Goal: Book appointment/travel/reservation

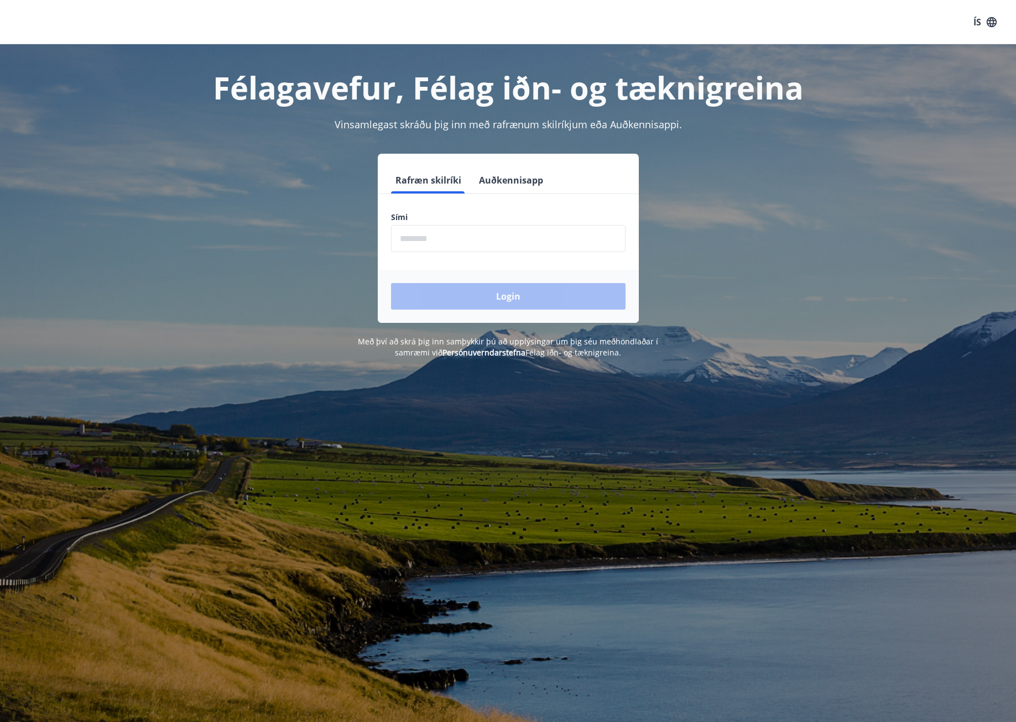
click at [477, 236] on input "phone" at bounding box center [508, 238] width 235 height 27
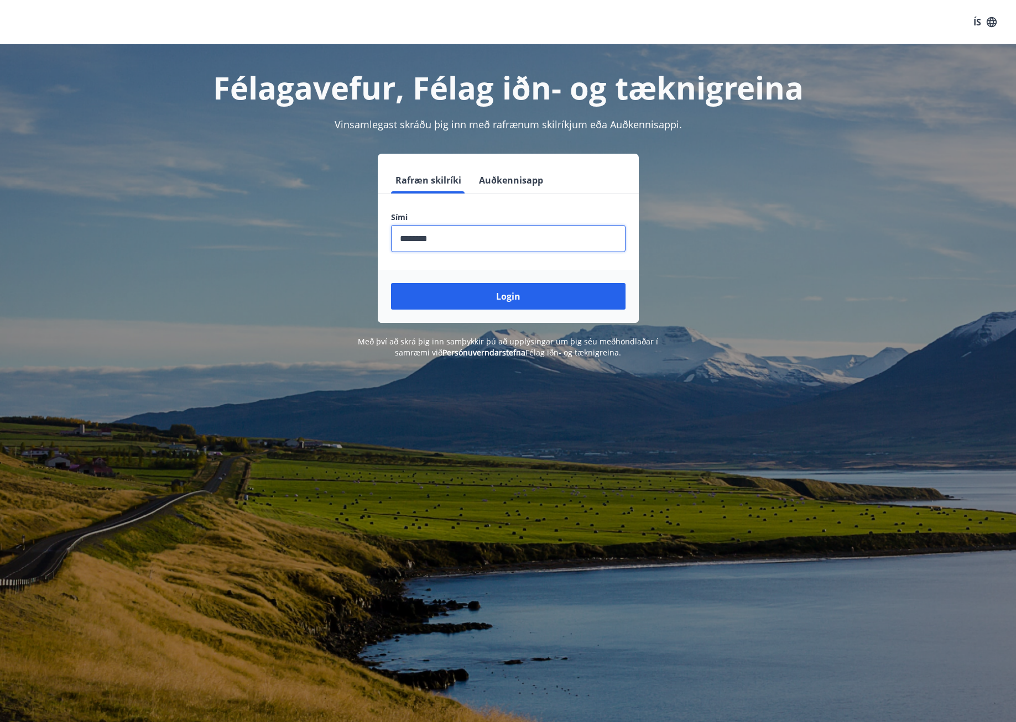
type input "********"
click at [391, 283] on button "Login" at bounding box center [508, 296] width 235 height 27
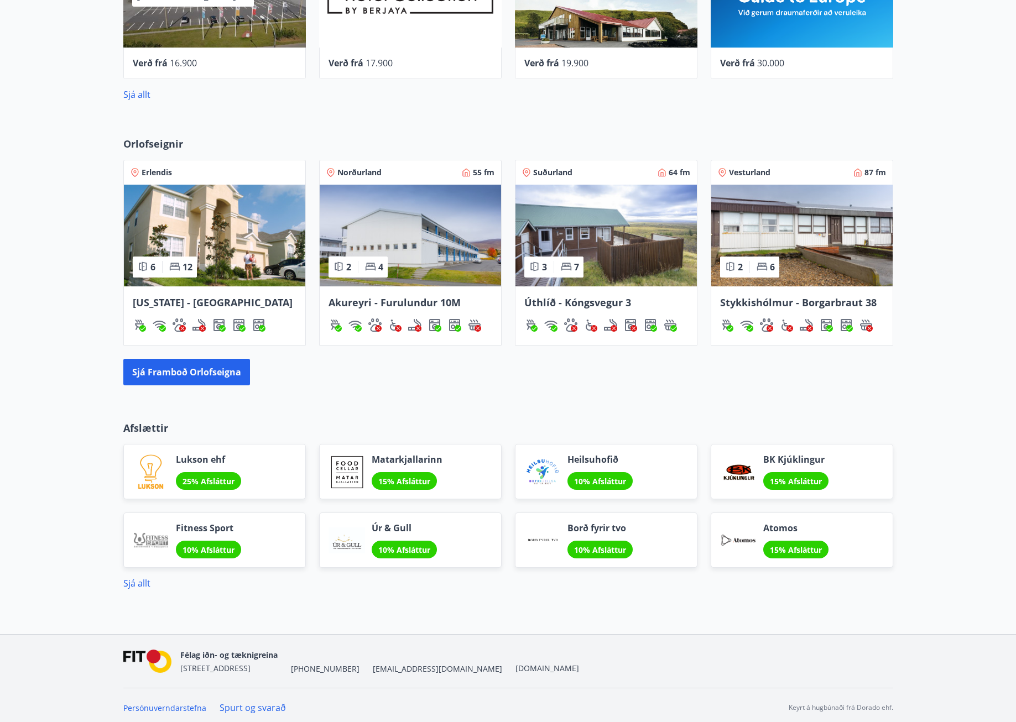
scroll to position [696, 0]
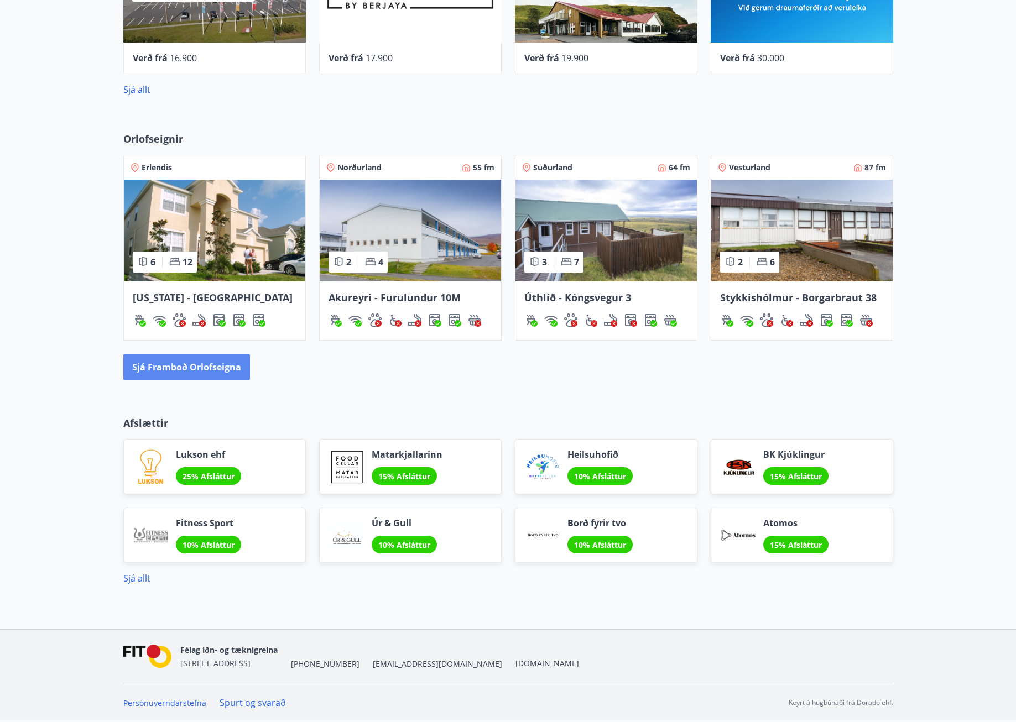
click at [213, 361] on button "Sjá framboð orlofseigna" at bounding box center [186, 367] width 127 height 27
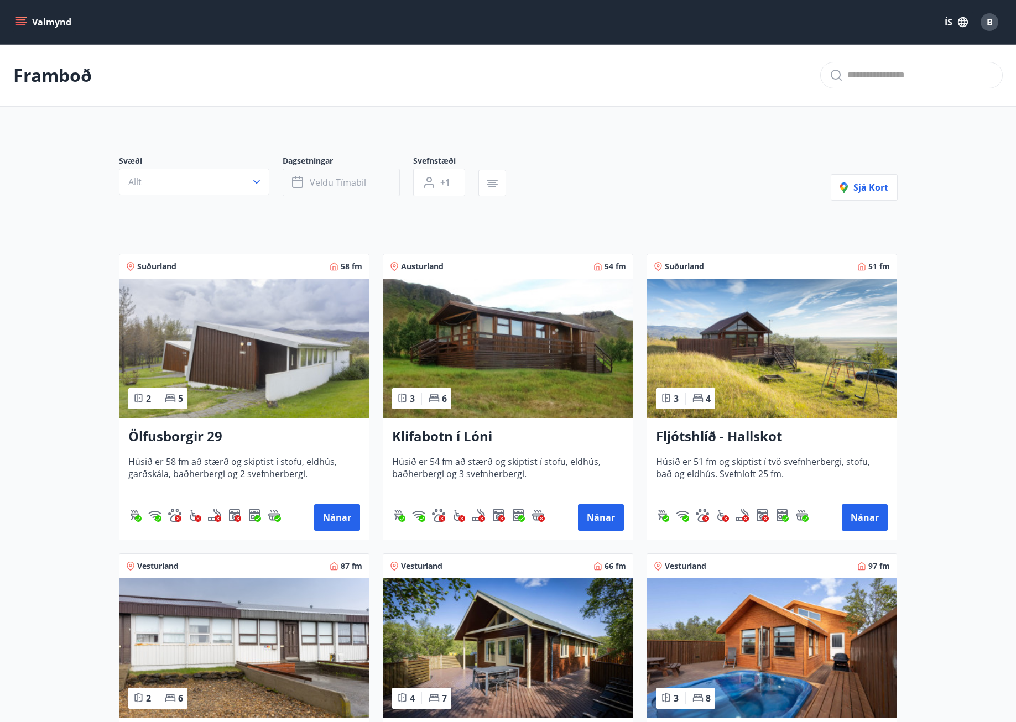
click at [320, 181] on span "Veldu tímabil" at bounding box center [338, 182] width 56 height 12
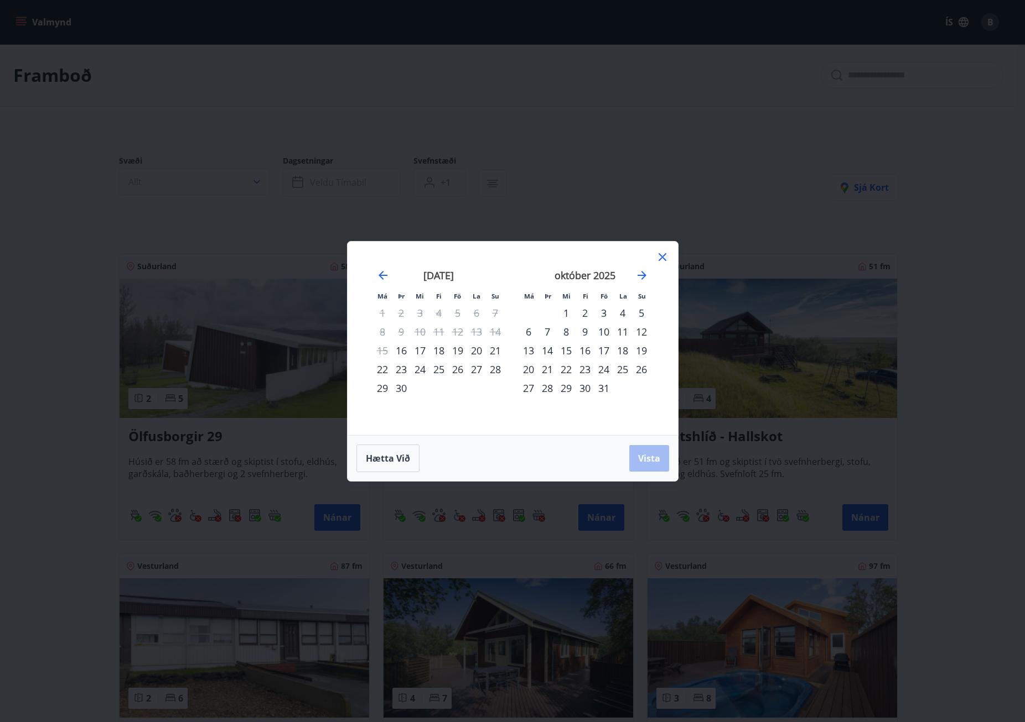
click at [602, 368] on div "24" at bounding box center [603, 369] width 19 height 19
click at [643, 370] on div "26" at bounding box center [641, 369] width 19 height 19
click at [652, 464] on span "Vista" at bounding box center [649, 459] width 22 height 12
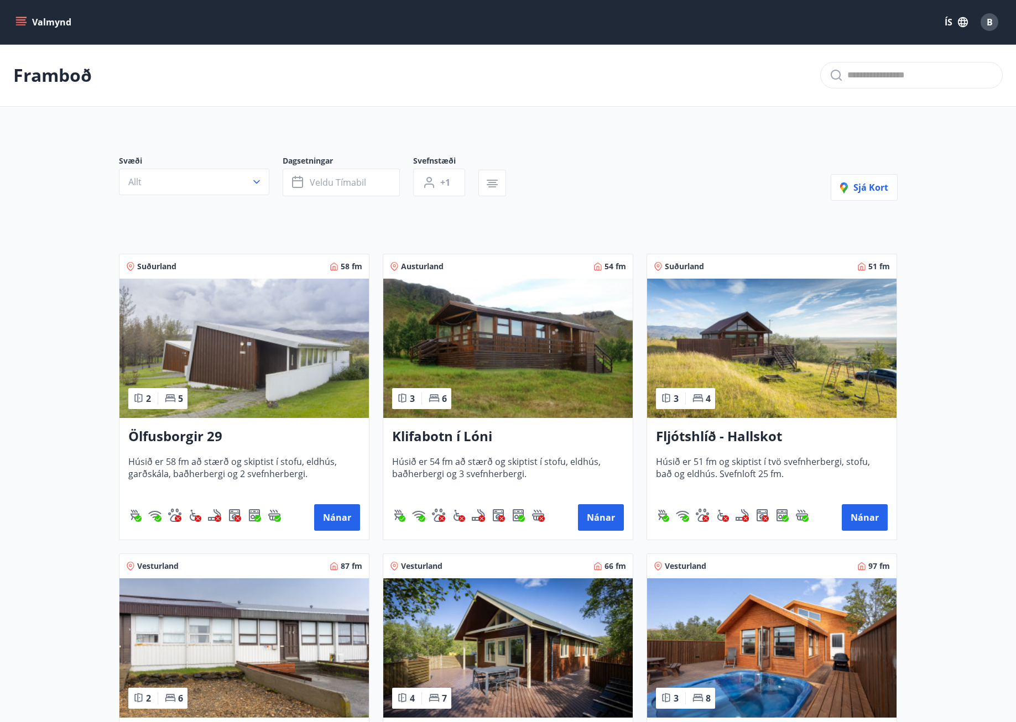
click at [27, 25] on button "Valmynd" at bounding box center [44, 22] width 63 height 20
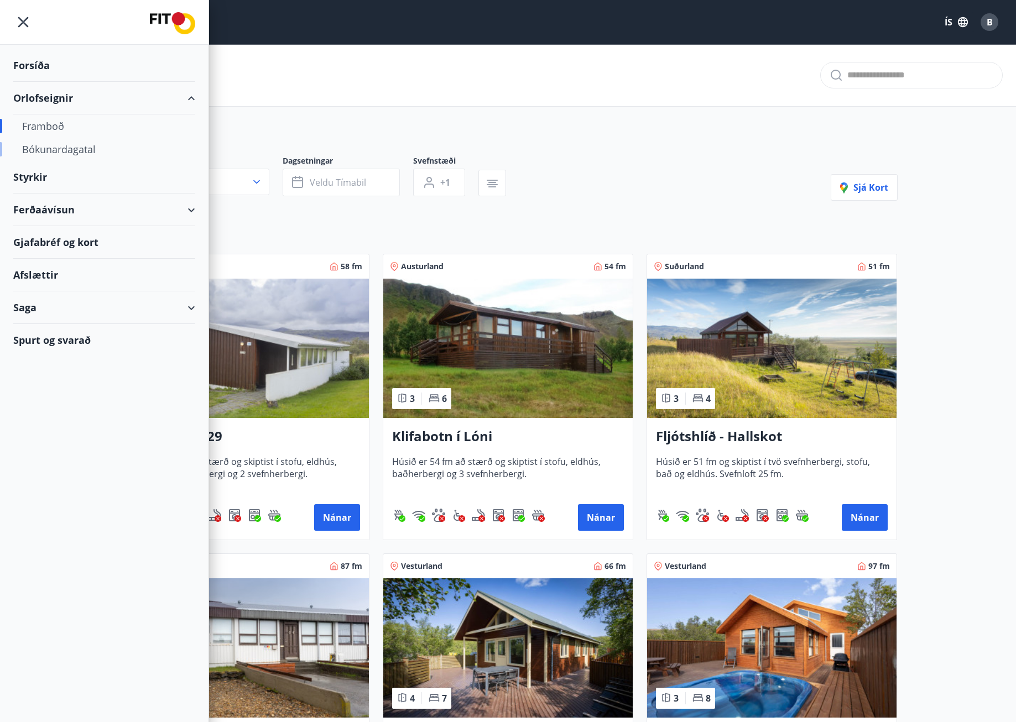
click at [57, 146] on div "Bókunardagatal" at bounding box center [104, 149] width 164 height 23
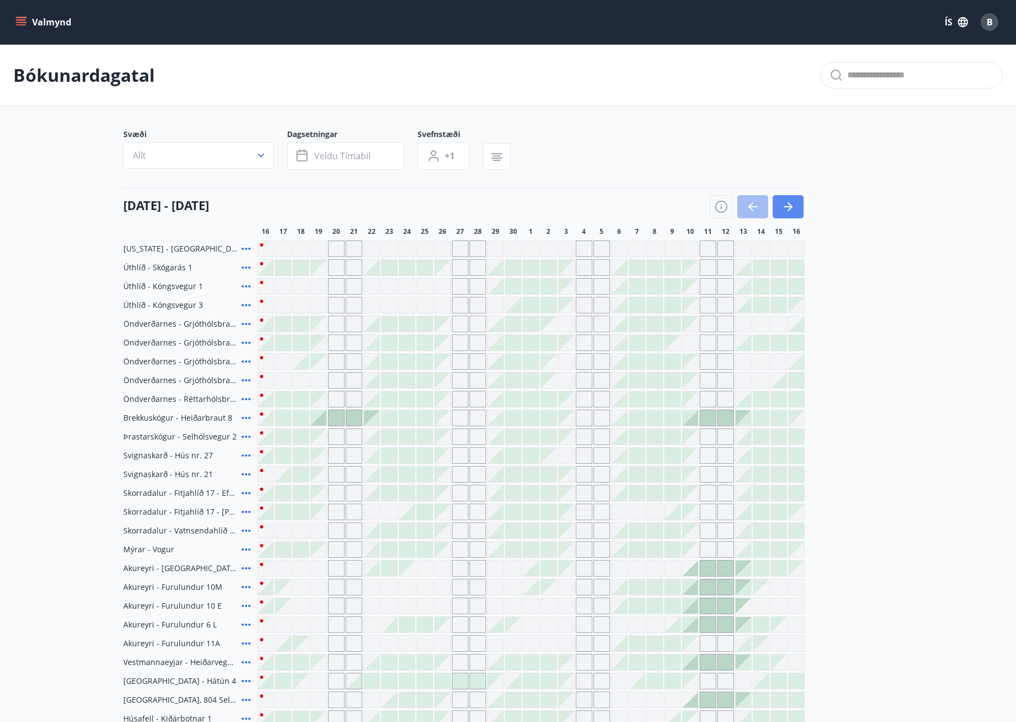
click at [790, 204] on icon "button" at bounding box center [788, 206] width 13 height 13
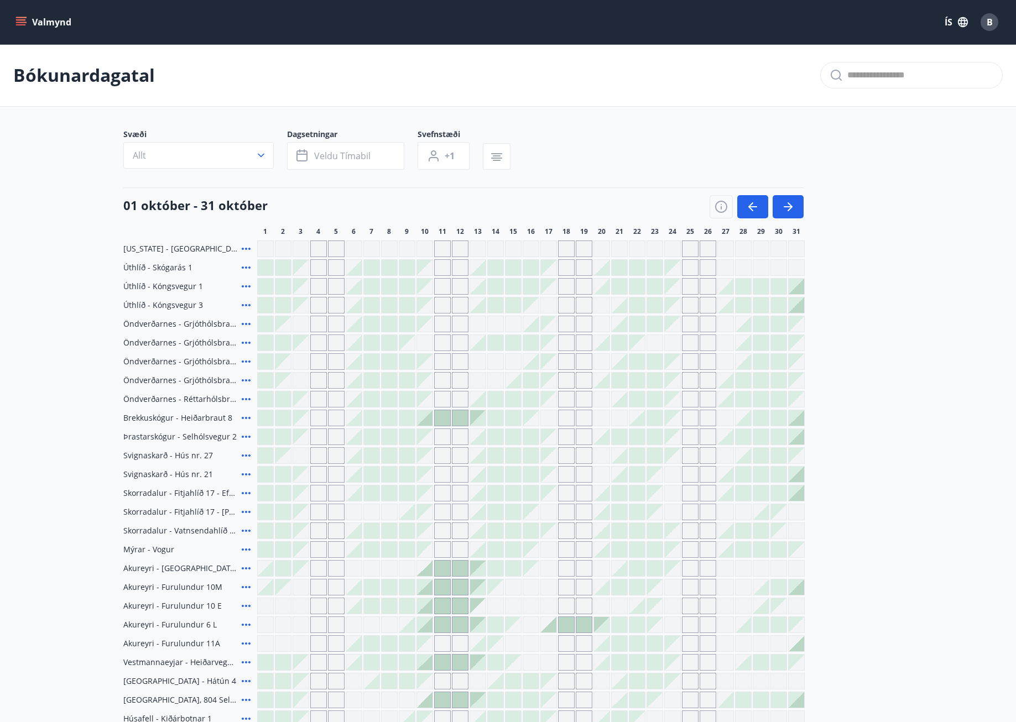
click at [688, 293] on div "Gráir dagar eru ekki bókanlegir" at bounding box center [690, 286] width 17 height 17
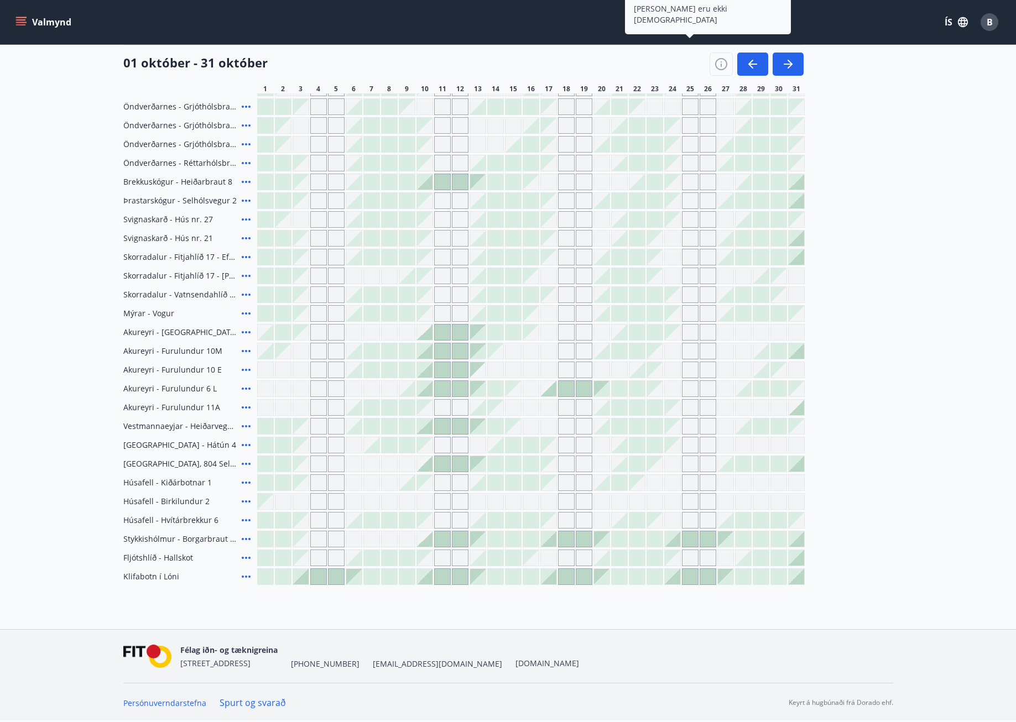
click at [674, 543] on div at bounding box center [672, 539] width 15 height 15
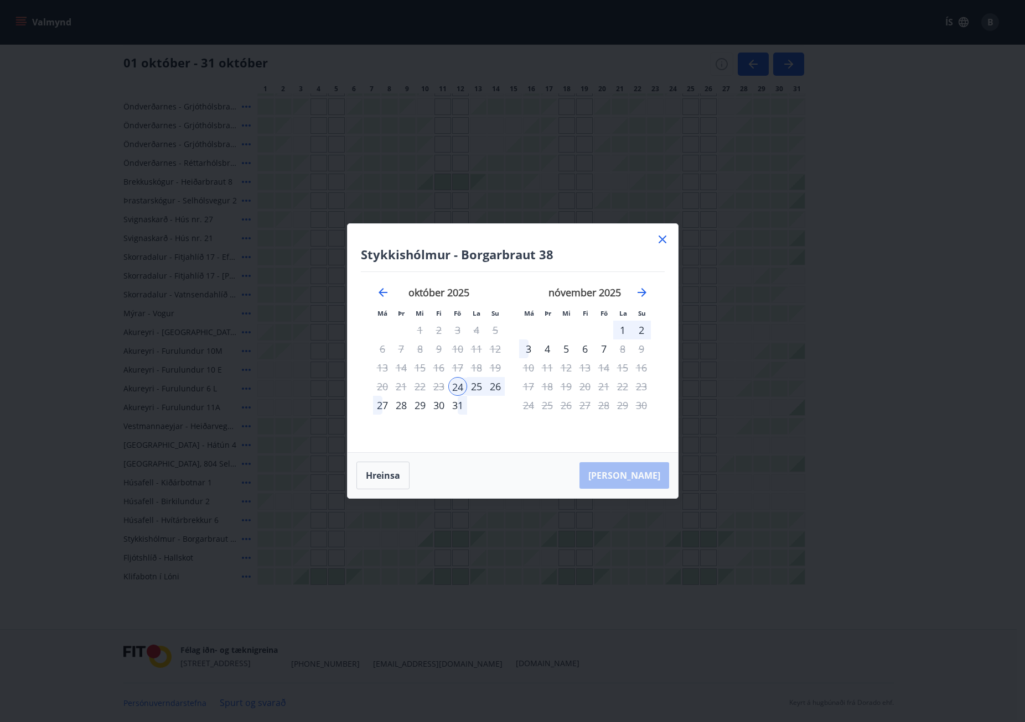
drag, startPoint x: 661, startPoint y: 236, endPoint x: 667, endPoint y: 310, distance: 74.4
click at [662, 236] on icon at bounding box center [662, 239] width 13 height 13
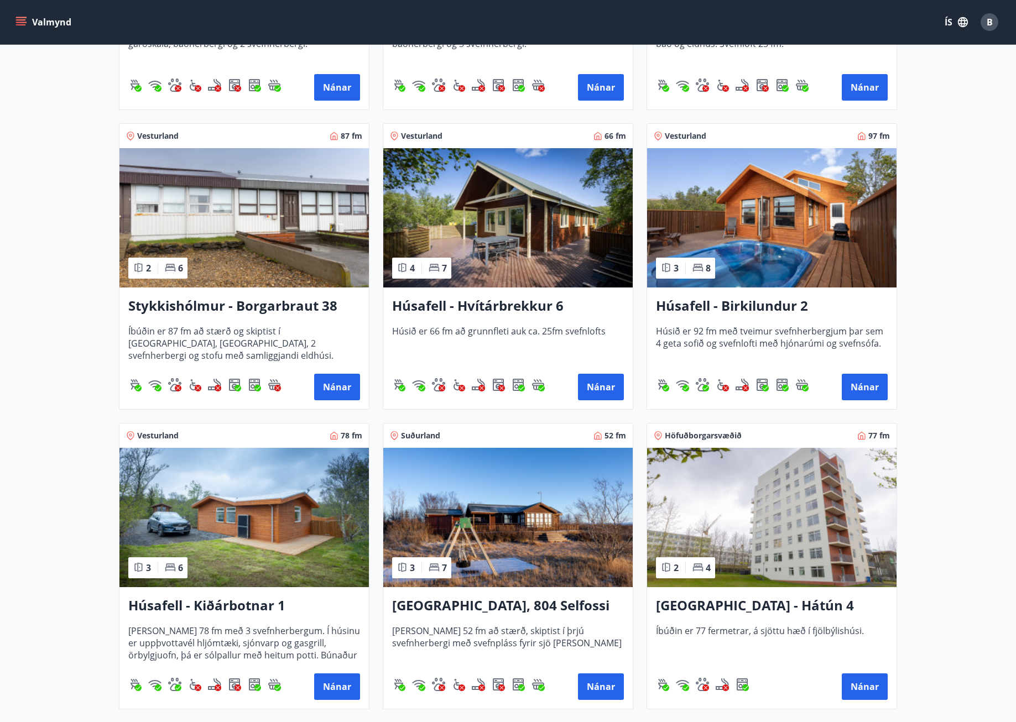
scroll to position [443, 0]
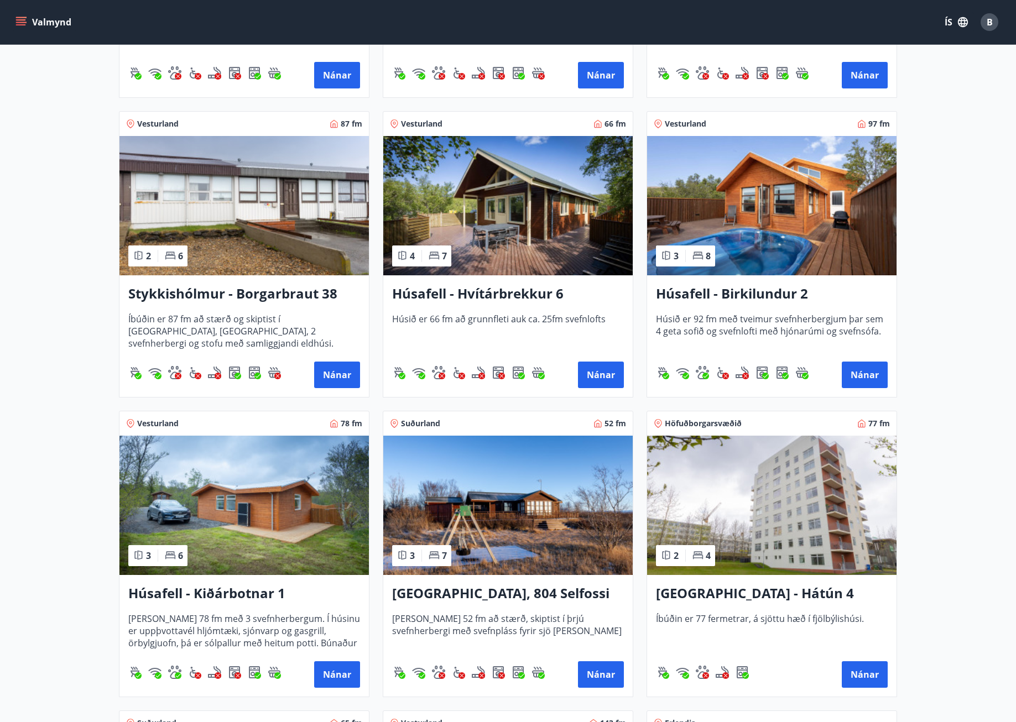
click at [180, 211] on img at bounding box center [243, 205] width 249 height 139
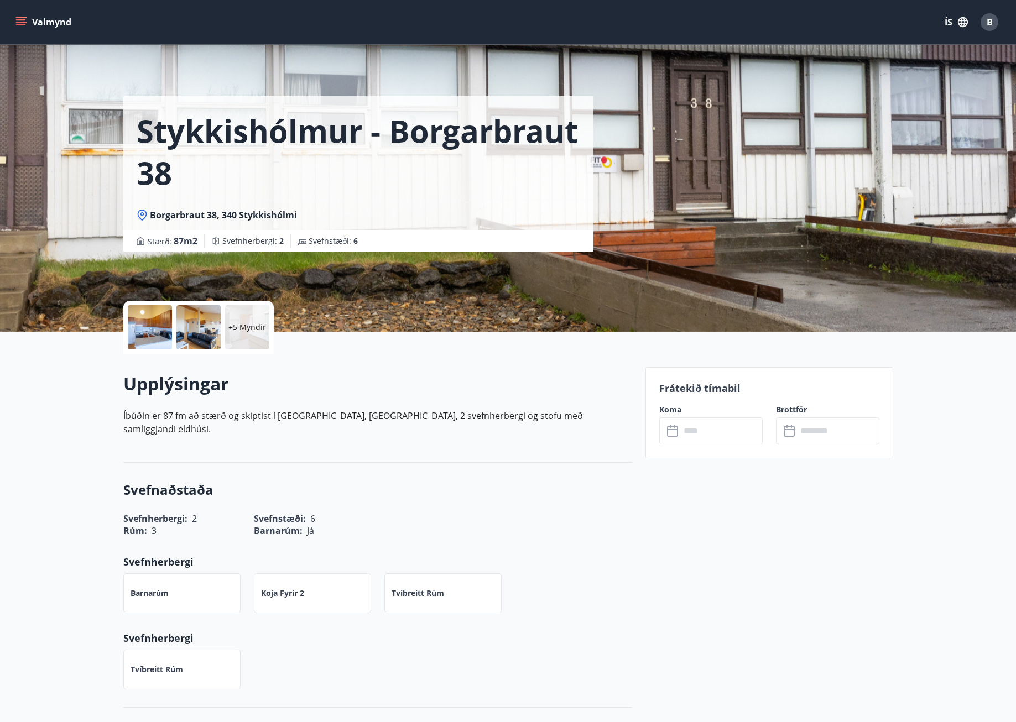
click at [151, 330] on div at bounding box center [150, 327] width 44 height 44
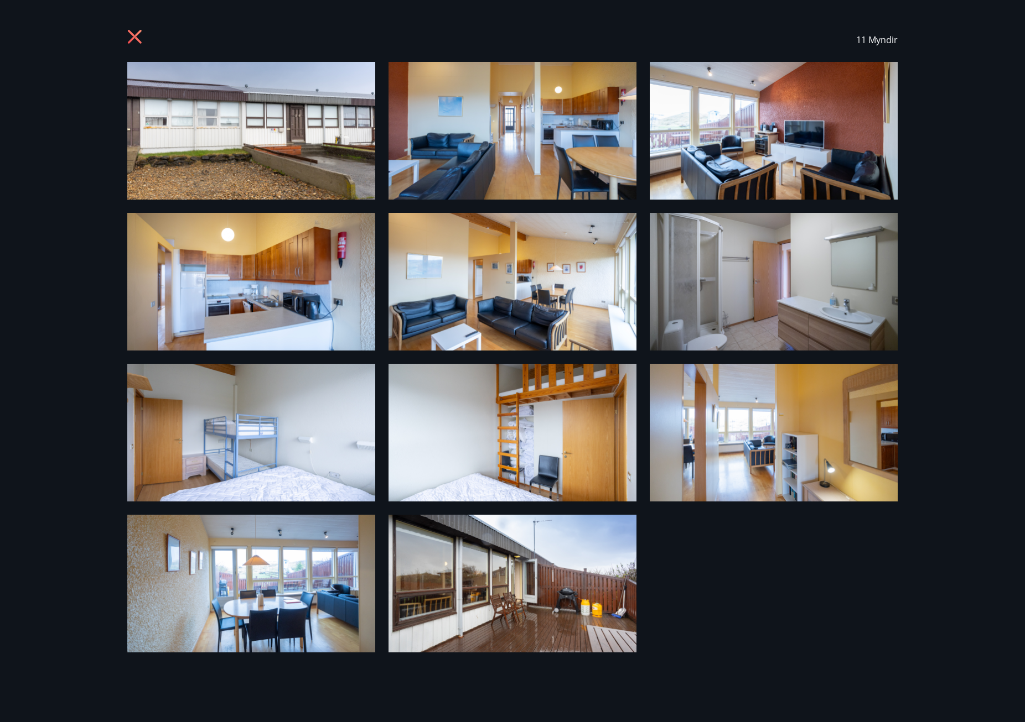
click at [202, 138] on img at bounding box center [251, 131] width 248 height 138
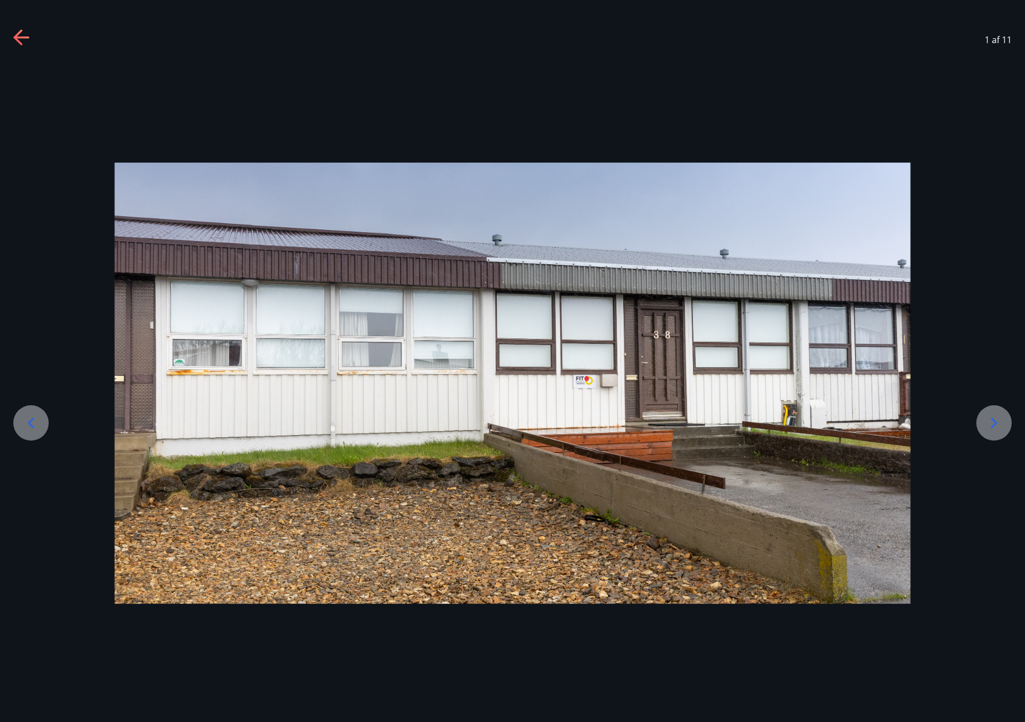
click at [991, 420] on icon at bounding box center [994, 423] width 18 height 18
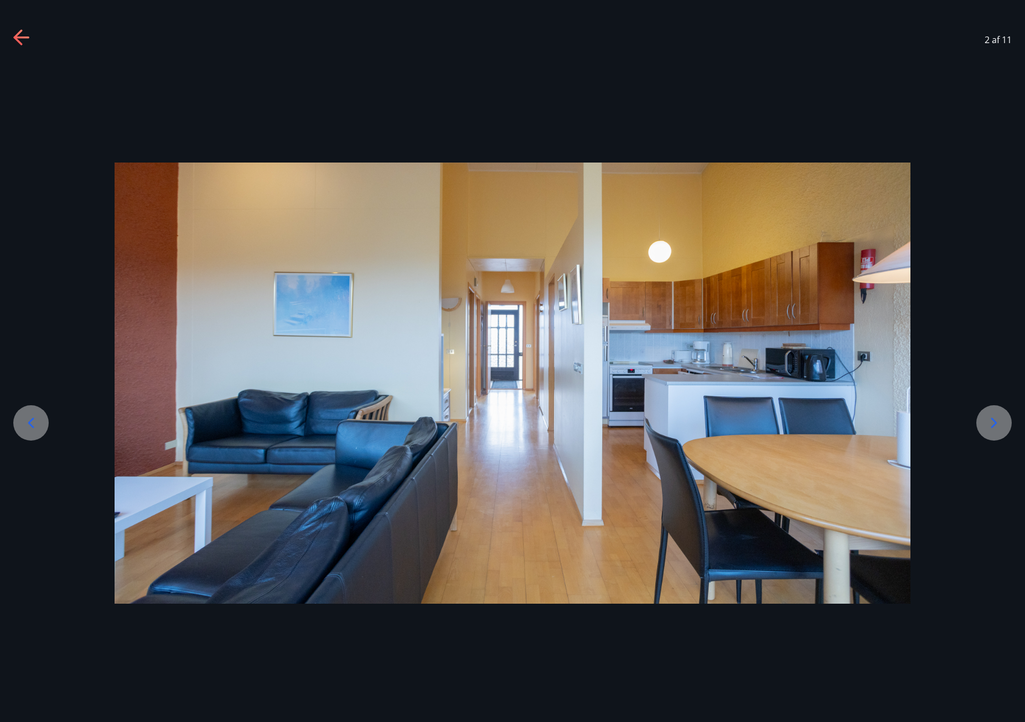
click at [991, 420] on icon at bounding box center [994, 423] width 18 height 18
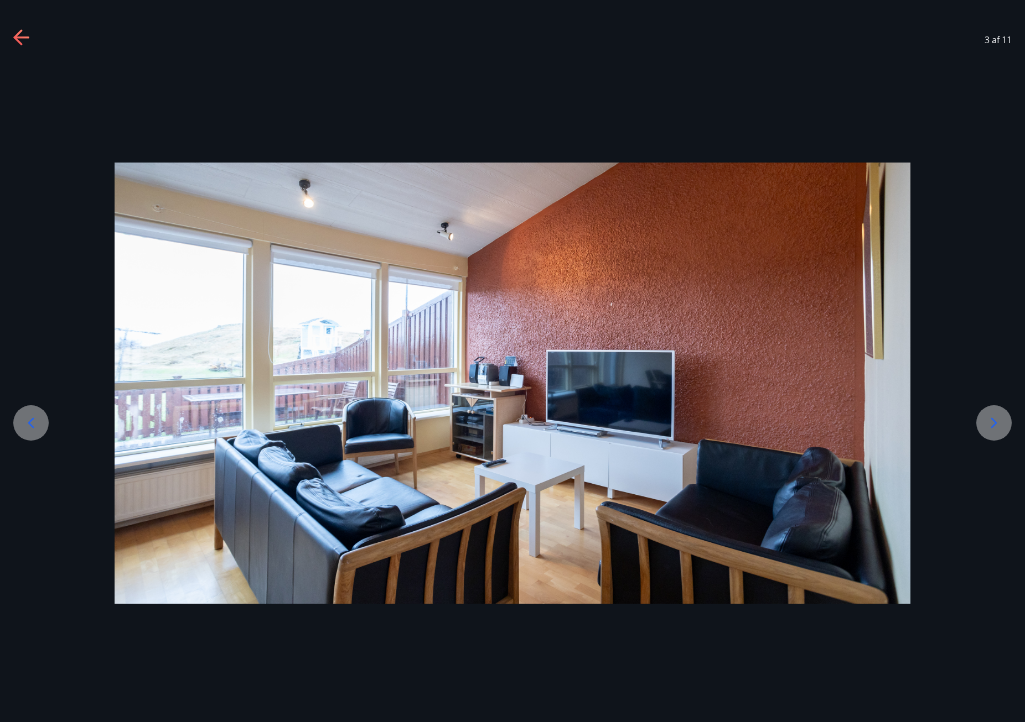
click at [991, 420] on icon at bounding box center [994, 423] width 18 height 18
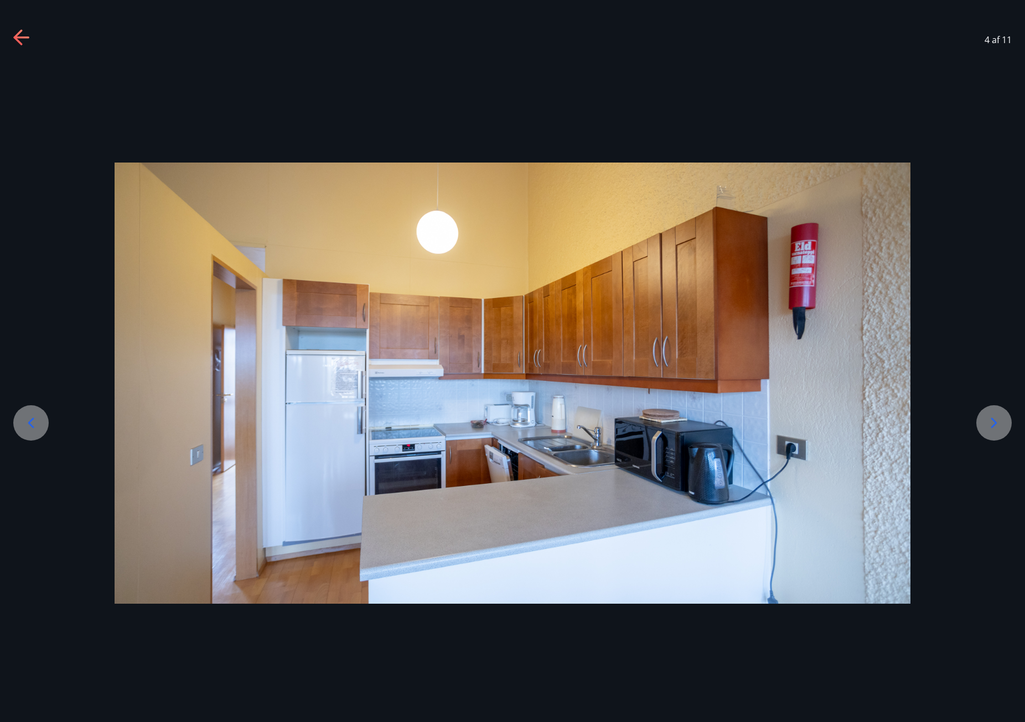
click at [991, 420] on icon at bounding box center [994, 423] width 18 height 18
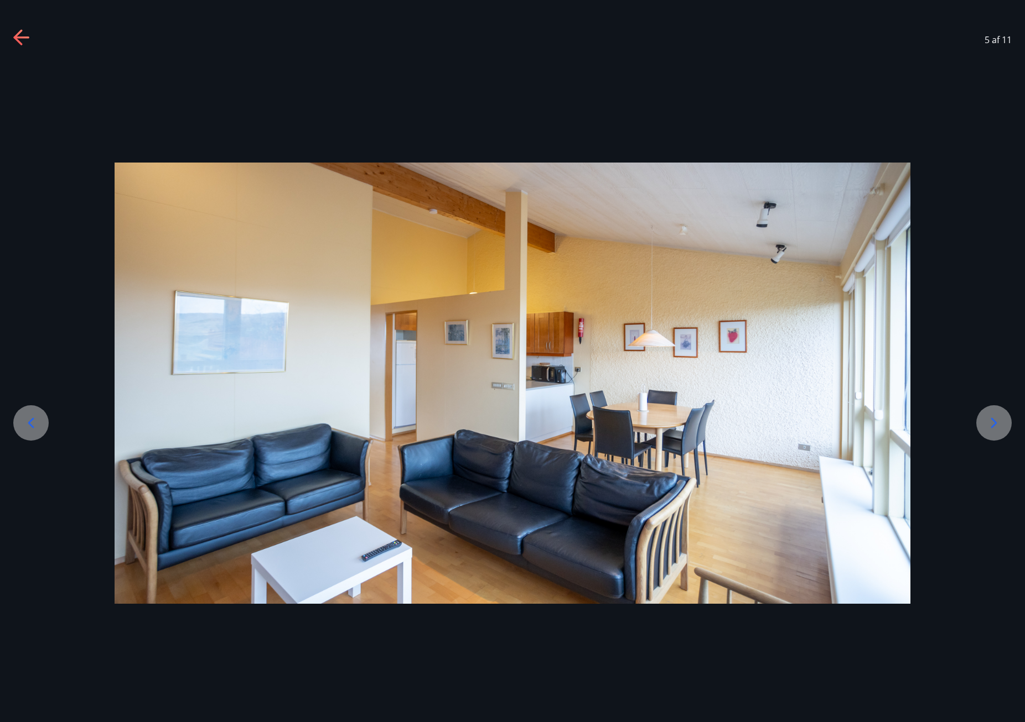
click at [991, 420] on icon at bounding box center [994, 423] width 18 height 18
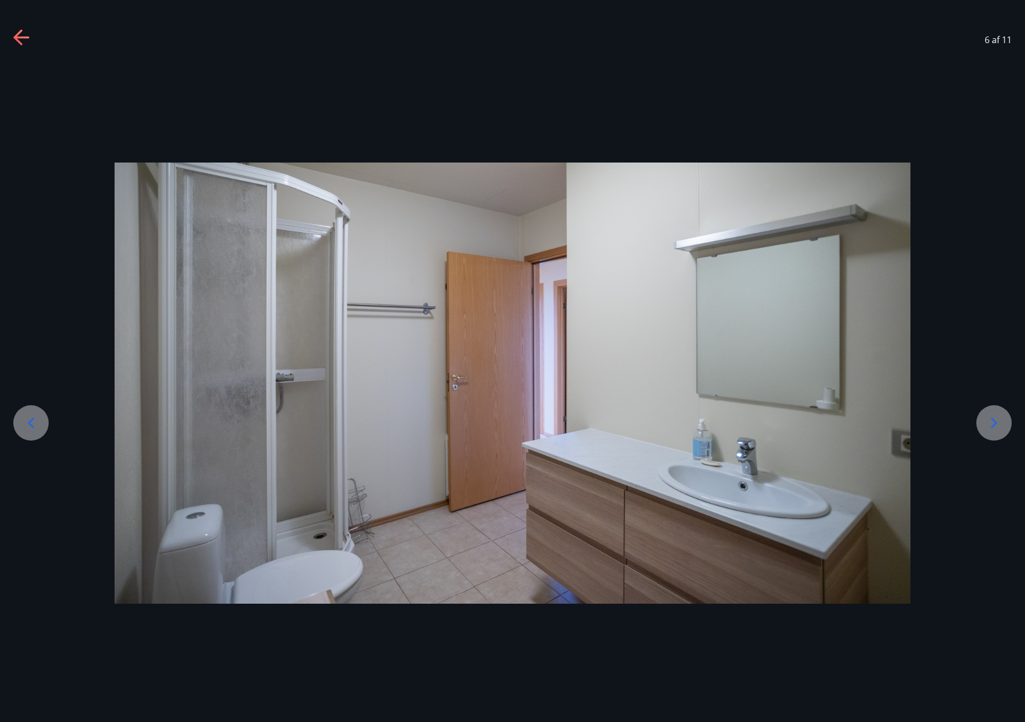
click at [991, 420] on icon at bounding box center [994, 423] width 18 height 18
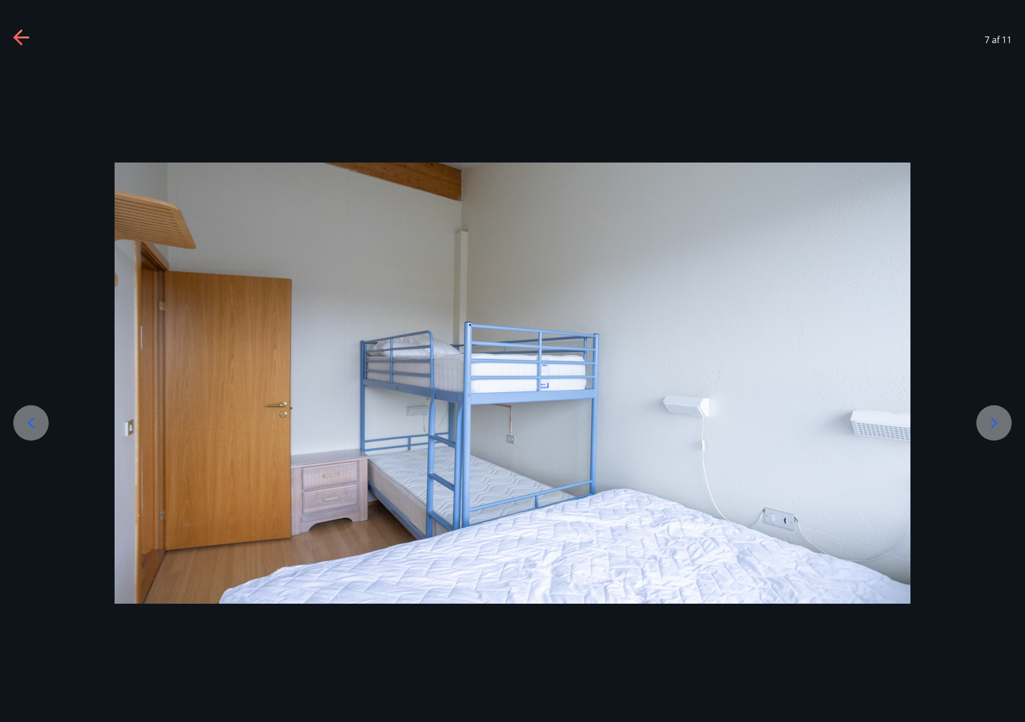
click at [990, 420] on icon at bounding box center [994, 423] width 18 height 18
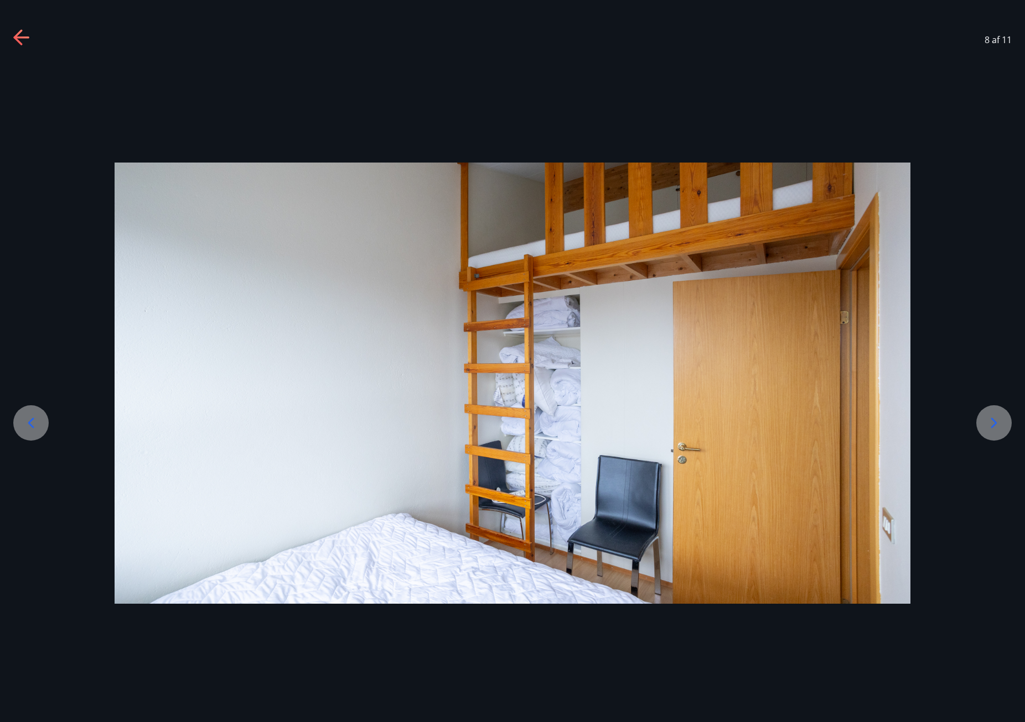
click at [990, 420] on icon at bounding box center [994, 423] width 18 height 18
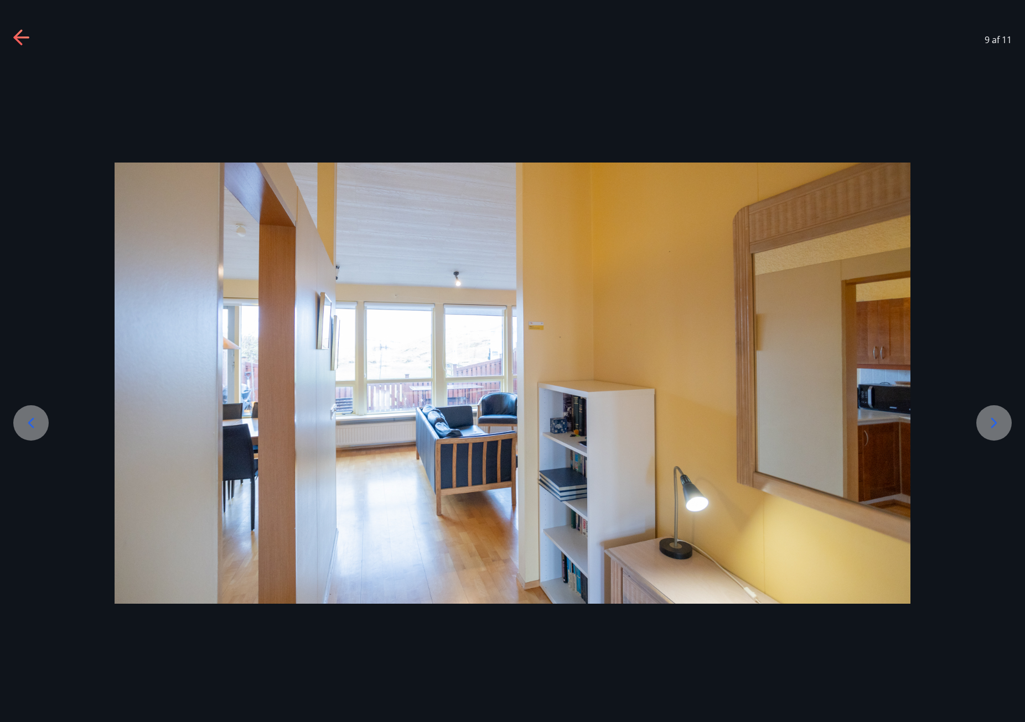
click at [990, 420] on icon at bounding box center [994, 423] width 18 height 18
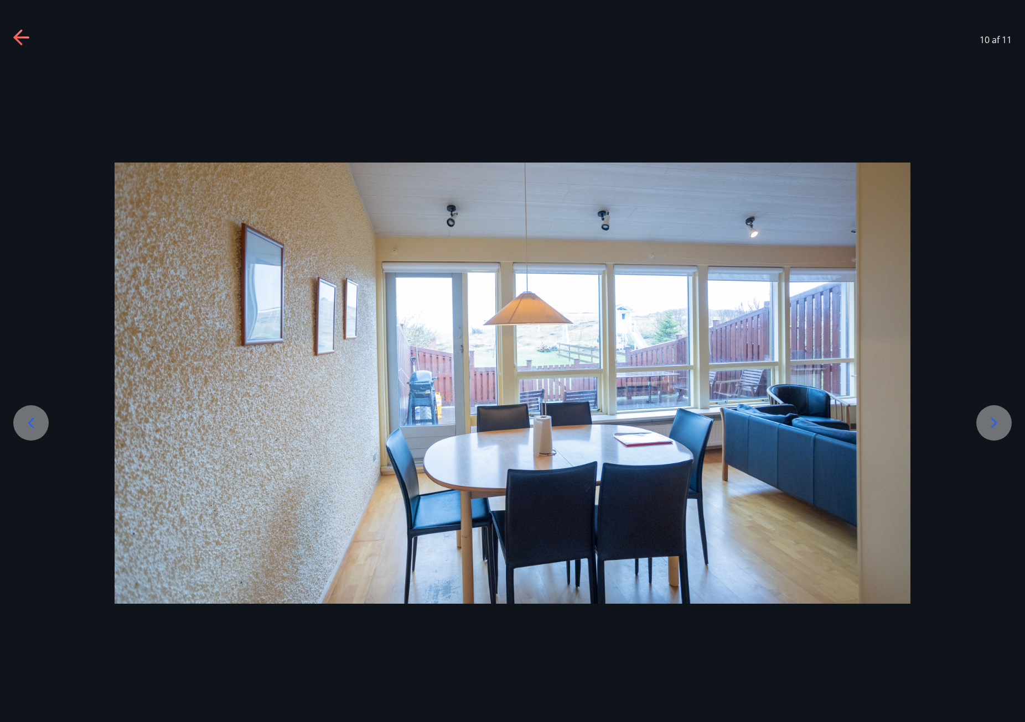
click at [990, 420] on icon at bounding box center [994, 423] width 18 height 18
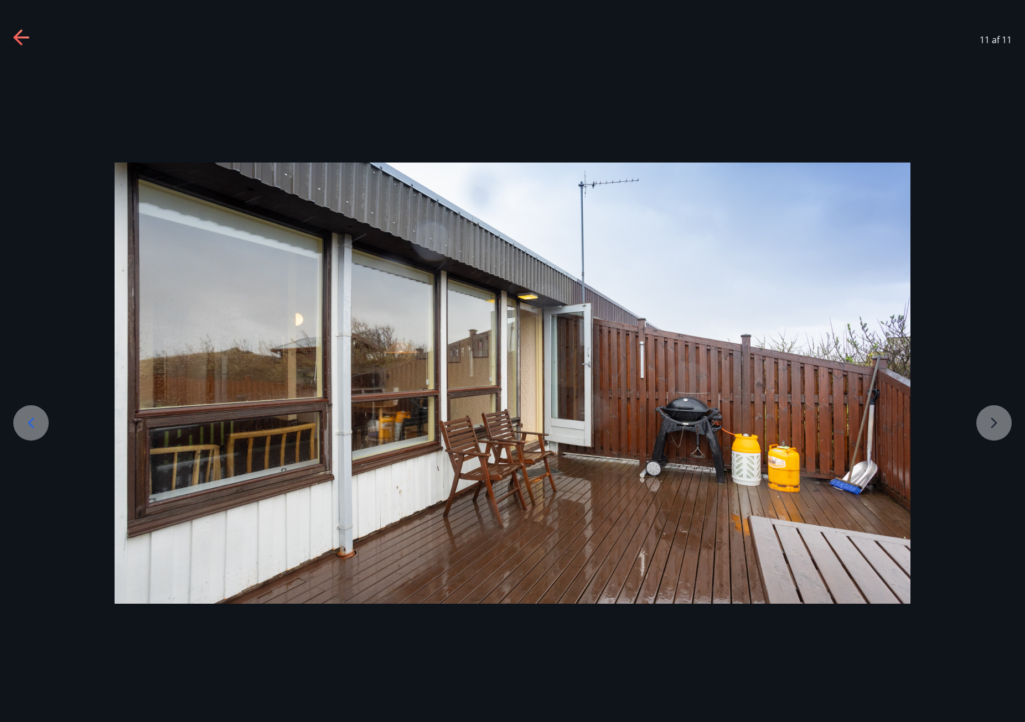
click at [990, 420] on div at bounding box center [512, 384] width 1025 height 442
